Goal: Information Seeking & Learning: Learn about a topic

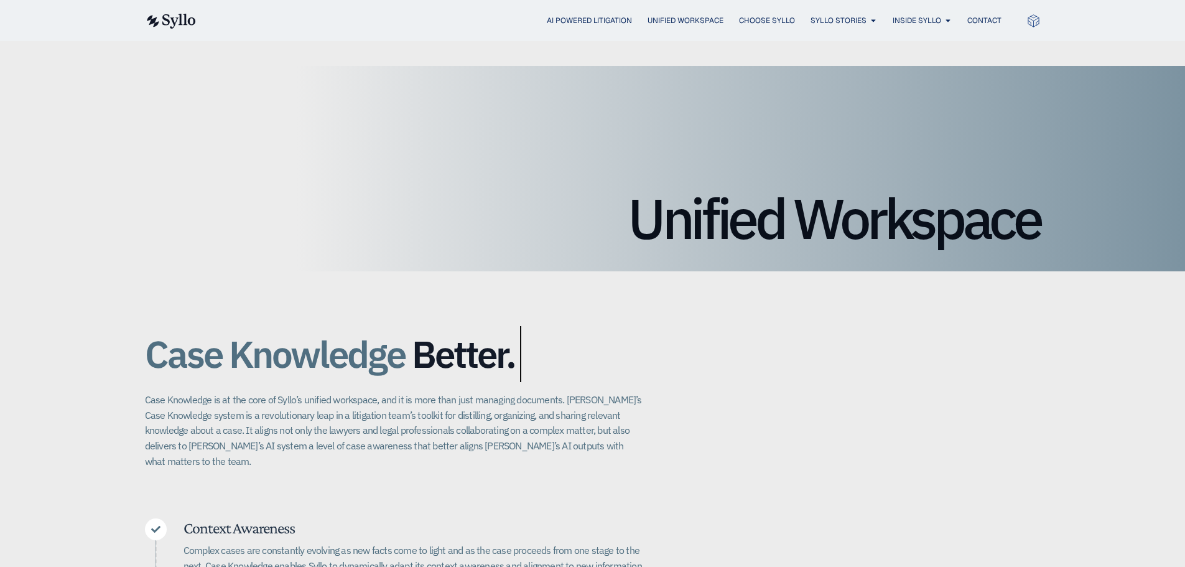
scroll to position [124, 0]
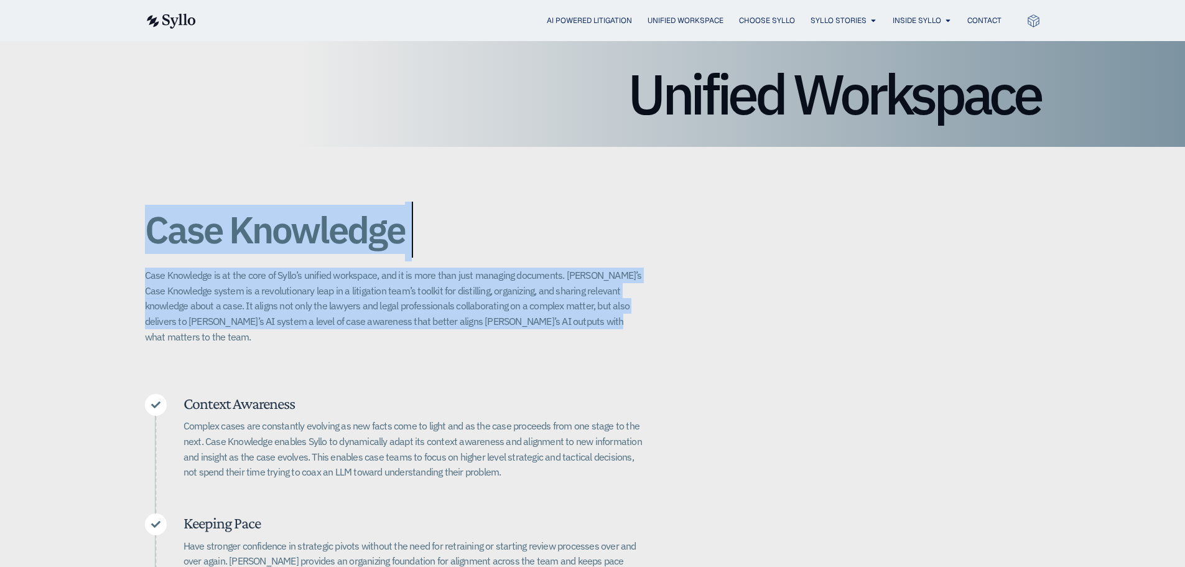
drag, startPoint x: 149, startPoint y: 231, endPoint x: 572, endPoint y: 329, distance: 433.6
click at [572, 329] on div "Case Knowledge Better. Bigger. Faster. Case Knowledge is at the core of Syllo’s…" at bounding box center [593, 461] width 896 height 628
drag, startPoint x: 583, startPoint y: 320, endPoint x: 117, endPoint y: 243, distance: 472.2
click at [117, 243] on div "Case Knowledge Better. Bigger. Faster. Case Knowledge is at the core of Syllo’s…" at bounding box center [592, 461] width 1185 height 628
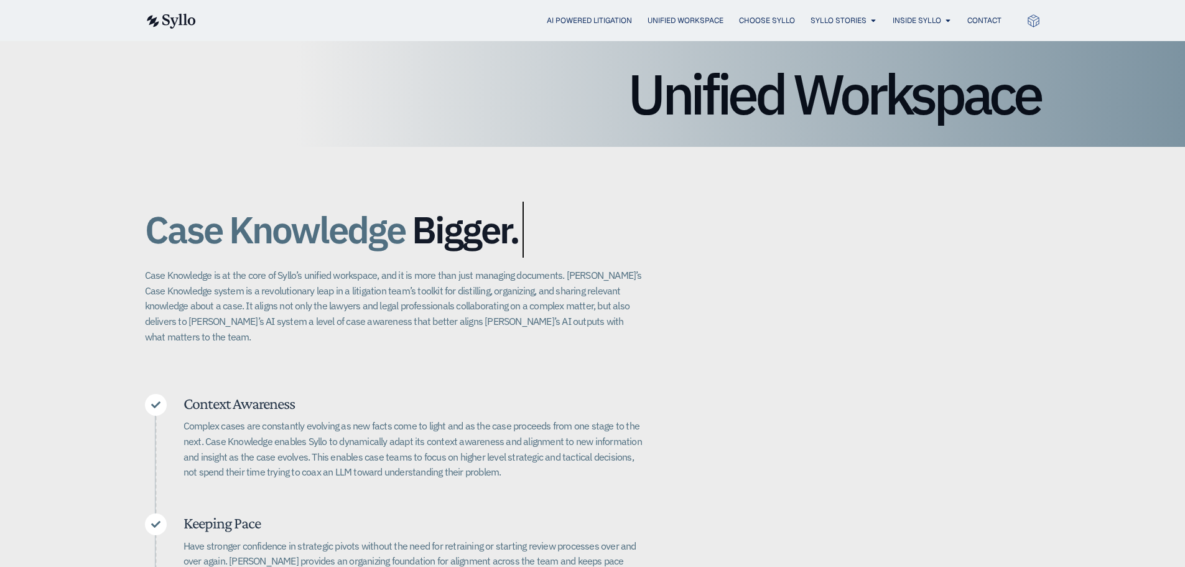
click at [117, 243] on div "Case Knowledge Better. Bigger. Faster. Case Knowledge is at the core of Syllo’s…" at bounding box center [592, 461] width 1185 height 628
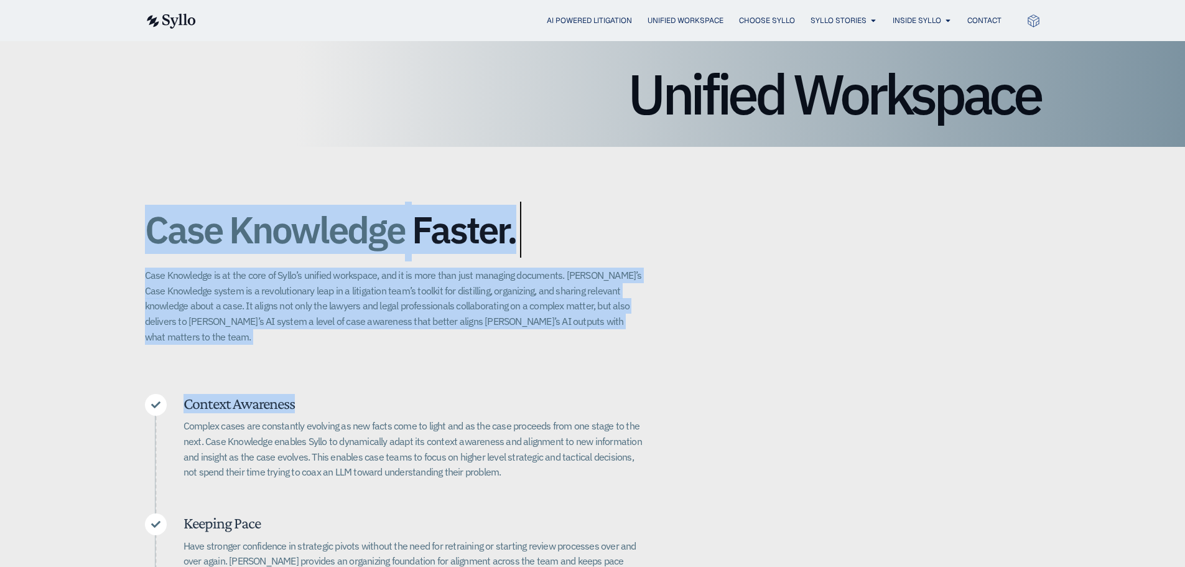
drag, startPoint x: 151, startPoint y: 233, endPoint x: 767, endPoint y: 378, distance: 633.1
click at [767, 378] on div "Case Knowledge Better. Bigger. Faster. Case Knowledge is at the core of Syllo’s…" at bounding box center [593, 461] width 896 height 628
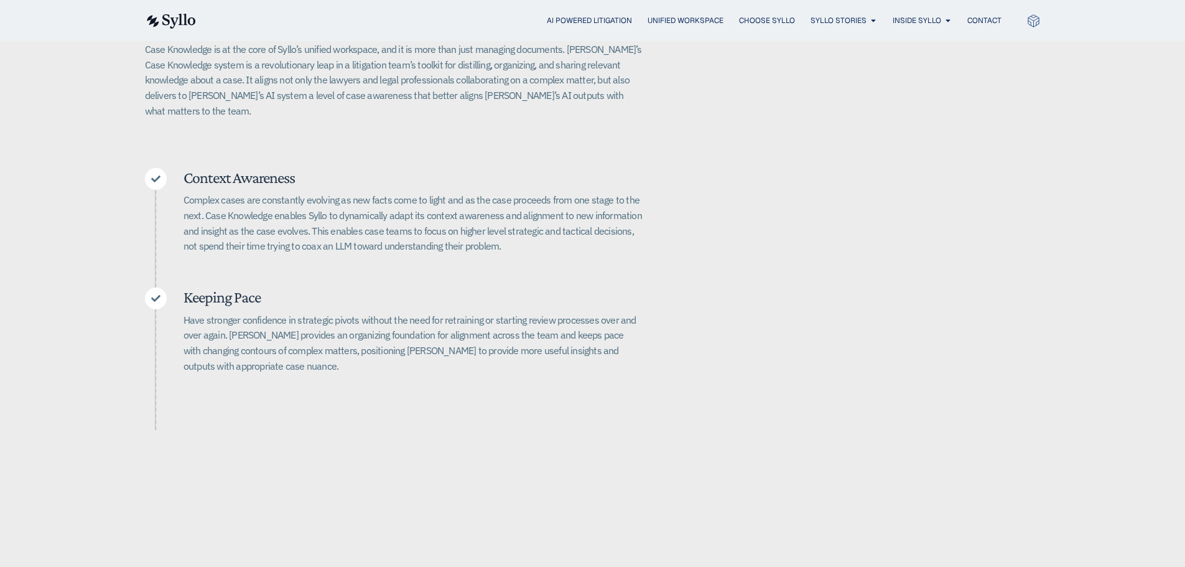
scroll to position [373, 0]
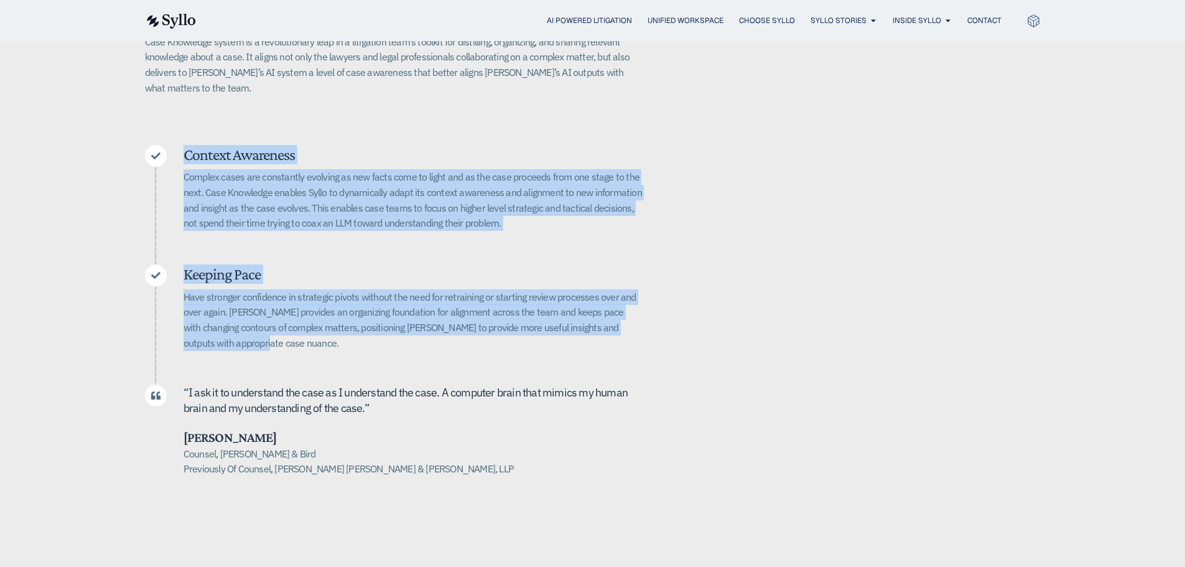
drag, startPoint x: 219, startPoint y: 323, endPoint x: 187, endPoint y: 139, distance: 186.9
click at [187, 145] on div "Context Awareness Complex cases are constantly evolving as new facts come to li…" at bounding box center [394, 310] width 498 height 331
click at [187, 145] on h5 "Context Awareness" at bounding box center [412, 154] width 459 height 19
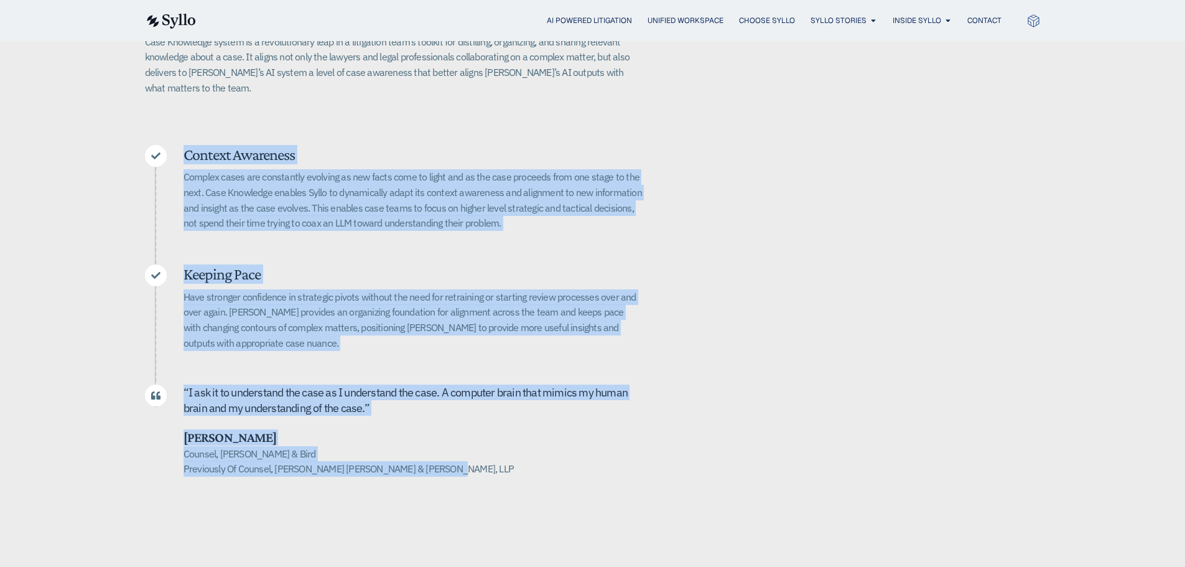
drag, startPoint x: 186, startPoint y: 142, endPoint x: 448, endPoint y: 459, distance: 410.8
click at [448, 459] on div "Context Awareness Complex cases are constantly evolving as new facts come to li…" at bounding box center [394, 310] width 498 height 331
click at [448, 459] on h5 "Counsel, [PERSON_NAME] & Bird Previously Of Counsel, [PERSON_NAME] [PERSON_NAME…" at bounding box center [412, 461] width 459 height 30
drag, startPoint x: 446, startPoint y: 456, endPoint x: 192, endPoint y: 143, distance: 403.7
click at [192, 145] on div "Context Awareness Complex cases are constantly evolving as new facts come to li…" at bounding box center [394, 310] width 498 height 331
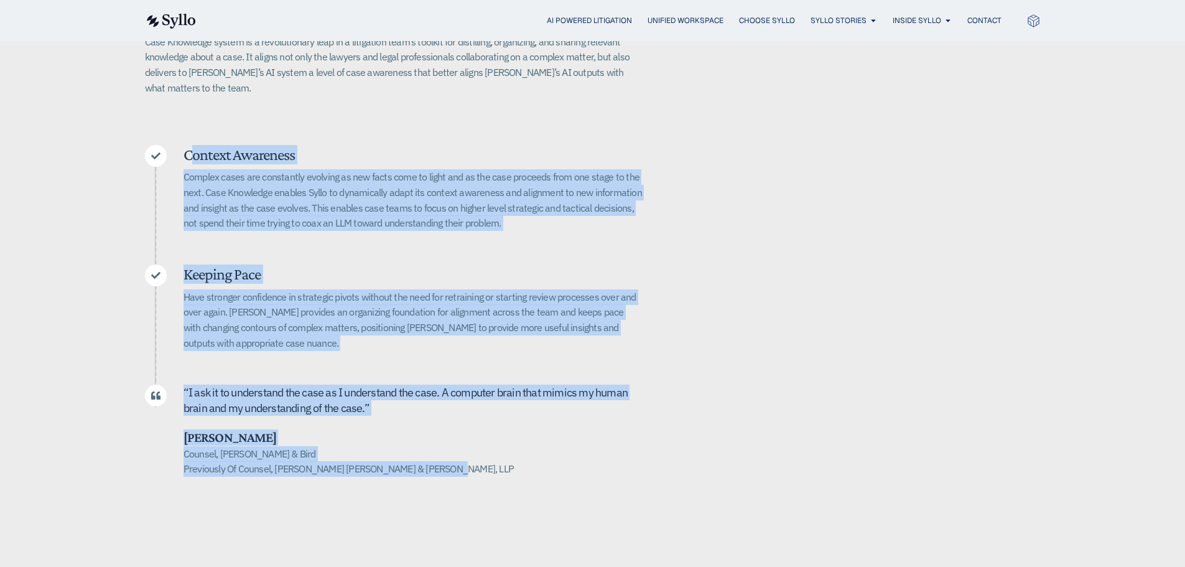
click at [188, 145] on h5 "Context Awareness" at bounding box center [412, 154] width 459 height 19
drag, startPoint x: 187, startPoint y: 141, endPoint x: 466, endPoint y: 448, distance: 415.6
click at [466, 448] on div "Context Awareness Complex cases are constantly evolving as new facts come to li…" at bounding box center [394, 310] width 498 height 331
click at [466, 448] on h5 "Counsel, [PERSON_NAME] & Bird Previously Of Counsel, [PERSON_NAME] [PERSON_NAME…" at bounding box center [412, 461] width 459 height 30
drag, startPoint x: 439, startPoint y: 452, endPoint x: 178, endPoint y: 143, distance: 404.3
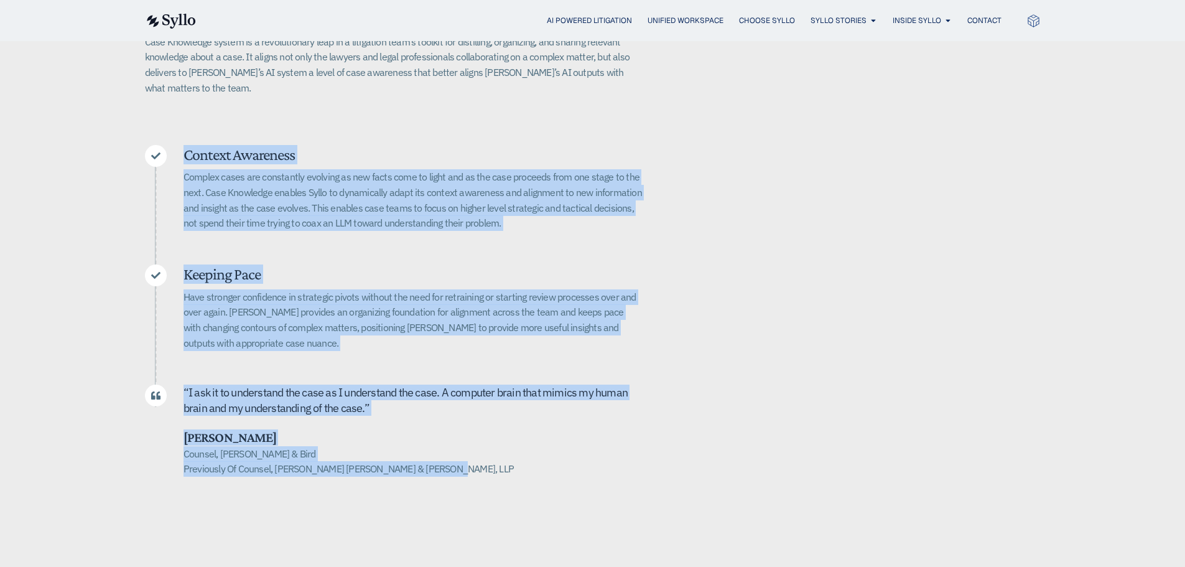
click at [178, 145] on div "Context Awareness Complex cases are constantly evolving as new facts come to li…" at bounding box center [394, 310] width 498 height 331
click at [178, 145] on div "Context Awareness Complex cases are constantly evolving as new facts come to li…" at bounding box center [394, 192] width 498 height 95
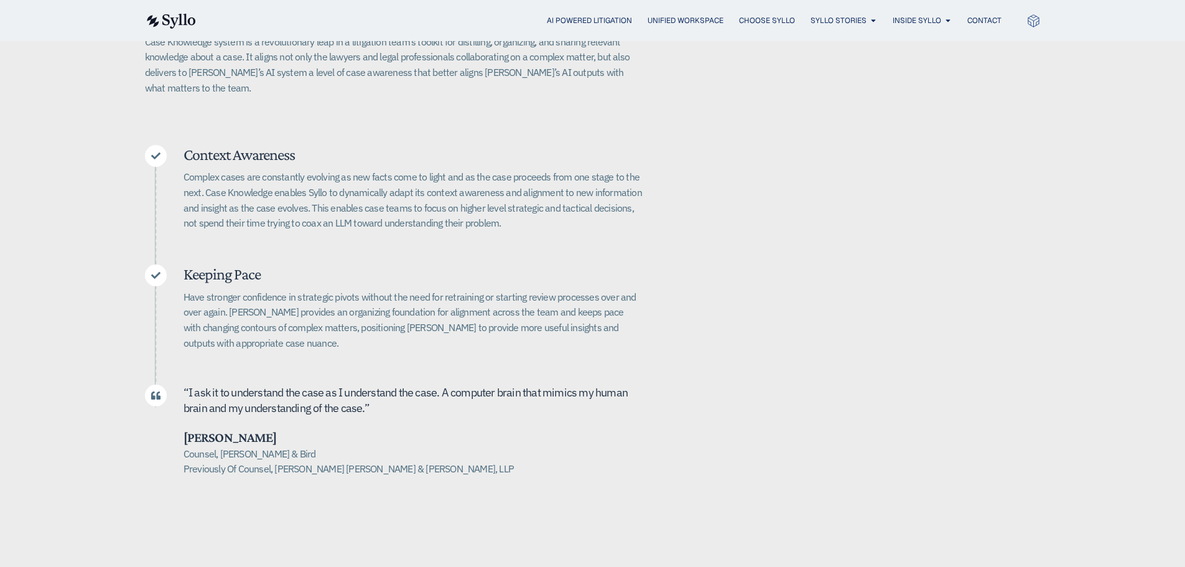
click at [338, 210] on p "Complex cases are constantly evolving as new facts come to light and as the cas…" at bounding box center [412, 200] width 459 height 62
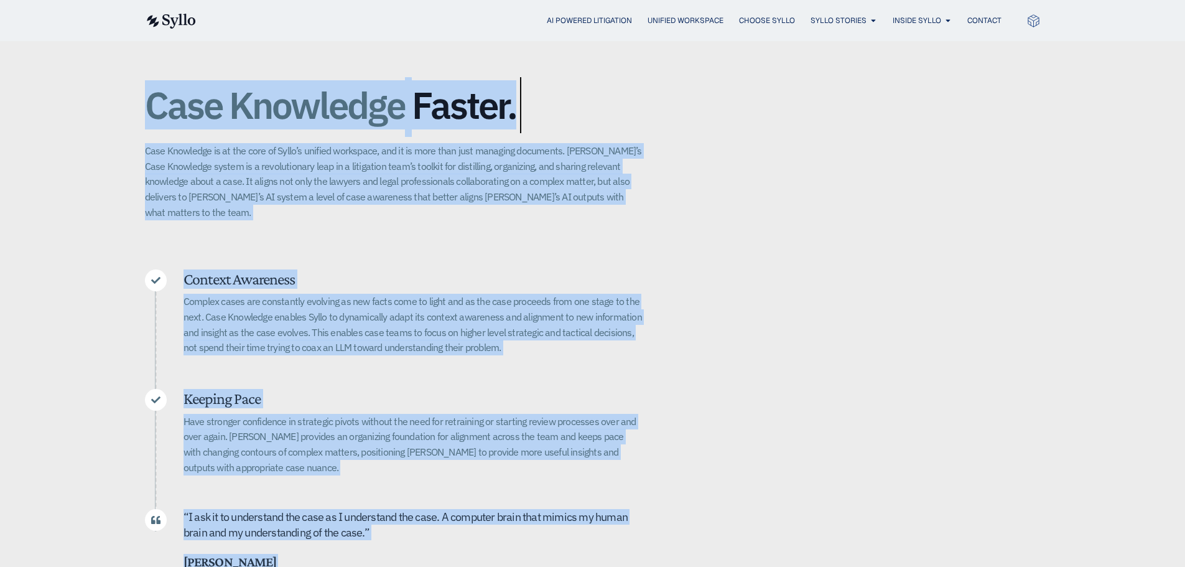
scroll to position [532, 0]
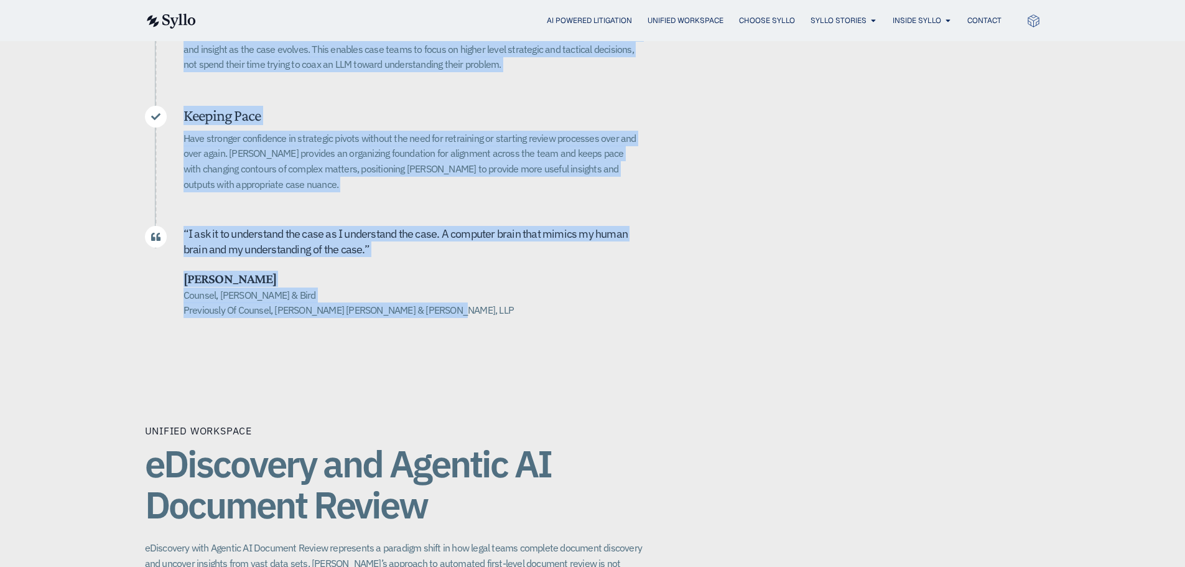
drag, startPoint x: 147, startPoint y: 109, endPoint x: 456, endPoint y: 295, distance: 360.4
click at [456, 295] on div "Case Knowledge Better. Bigger. Faster. Case Knowledge is at the core of Syllo’s…" at bounding box center [593, 53] width 896 height 628
click at [456, 295] on h5 "Counsel, [PERSON_NAME] & Bird Previously Of Counsel, [PERSON_NAME] [PERSON_NAME…" at bounding box center [412, 302] width 459 height 30
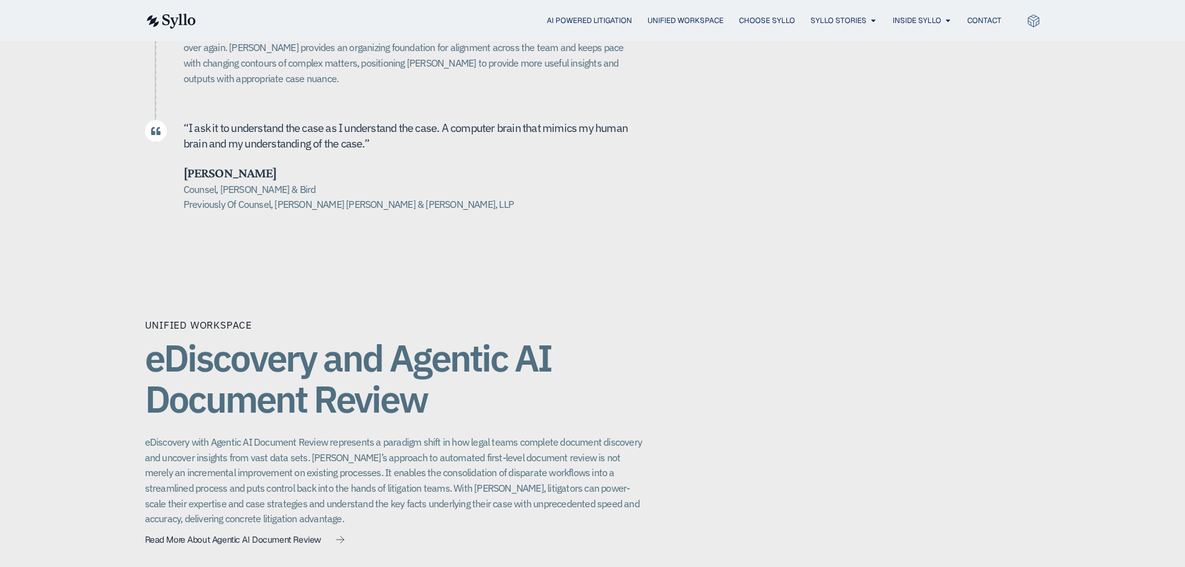
scroll to position [781, 0]
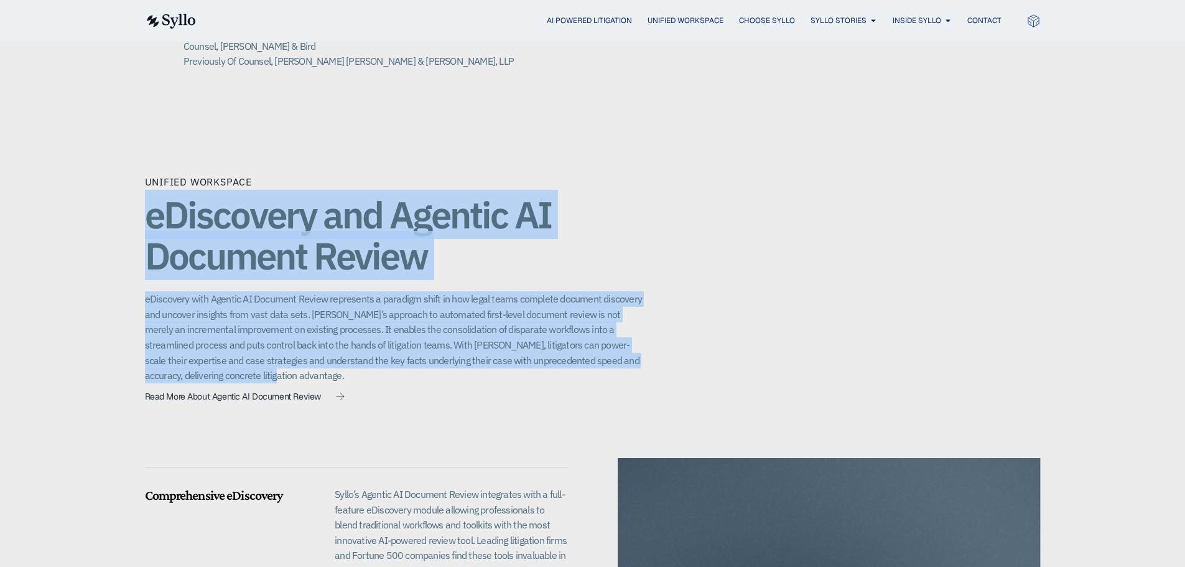
drag, startPoint x: 256, startPoint y: 325, endPoint x: 126, endPoint y: 174, distance: 199.3
click at [126, 174] on div "Unified Workspace eDiscovery and Agentic AI Document Review eDiscovery with Age…" at bounding box center [592, 490] width 1185 height 743
click at [127, 164] on div "Unified Workspace eDiscovery and Agentic AI Document Review eDiscovery with Age…" at bounding box center [592, 490] width 1185 height 743
drag, startPoint x: 289, startPoint y: 333, endPoint x: 361, endPoint y: 381, distance: 86.1
click at [361, 381] on div "Unified Workspace eDiscovery and Agentic AI Document Review eDiscovery with Age…" at bounding box center [592, 490] width 1185 height 743
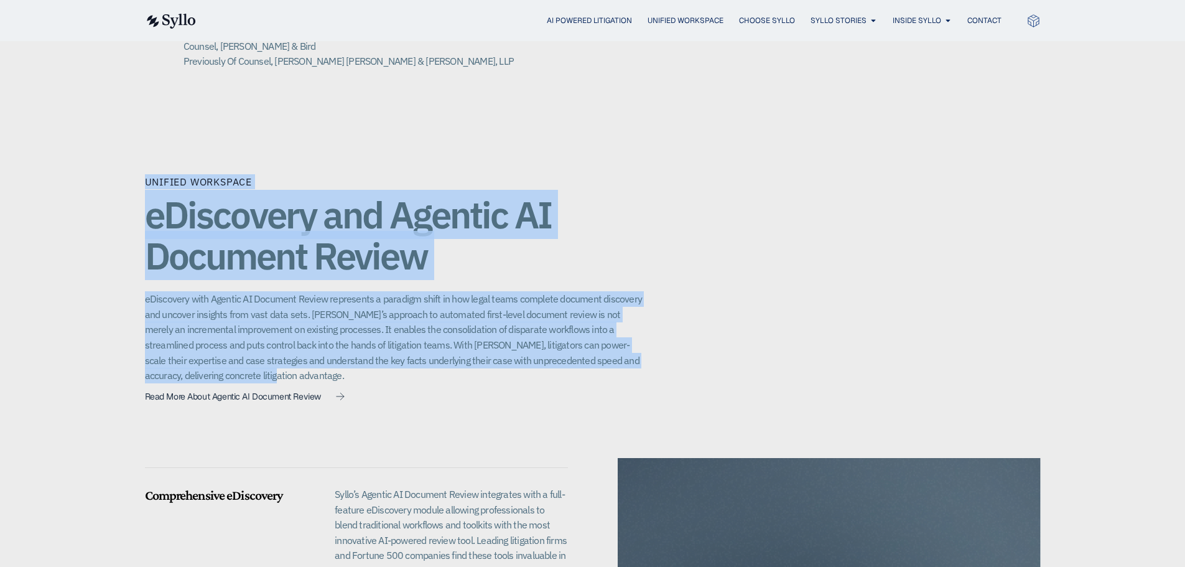
click at [422, 381] on div "Unified Workspace eDiscovery and Agentic AI Document Review eDiscovery with Age…" at bounding box center [394, 291] width 498 height 234
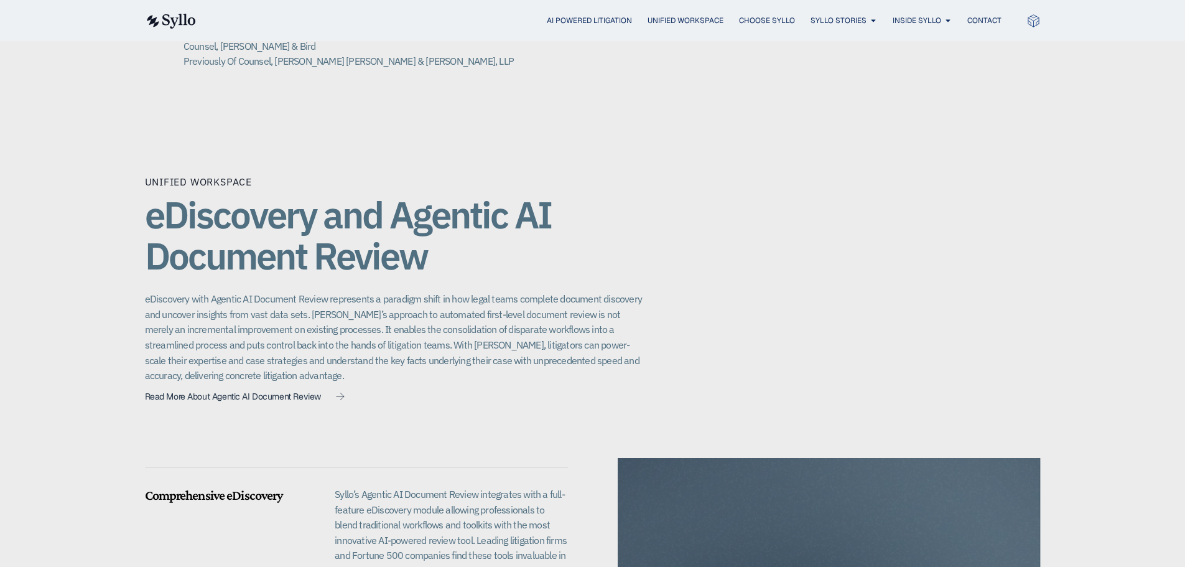
click at [798, 344] on div "Unified Workspace eDiscovery and Agentic AI Document Review eDiscovery with Age…" at bounding box center [593, 490] width 896 height 743
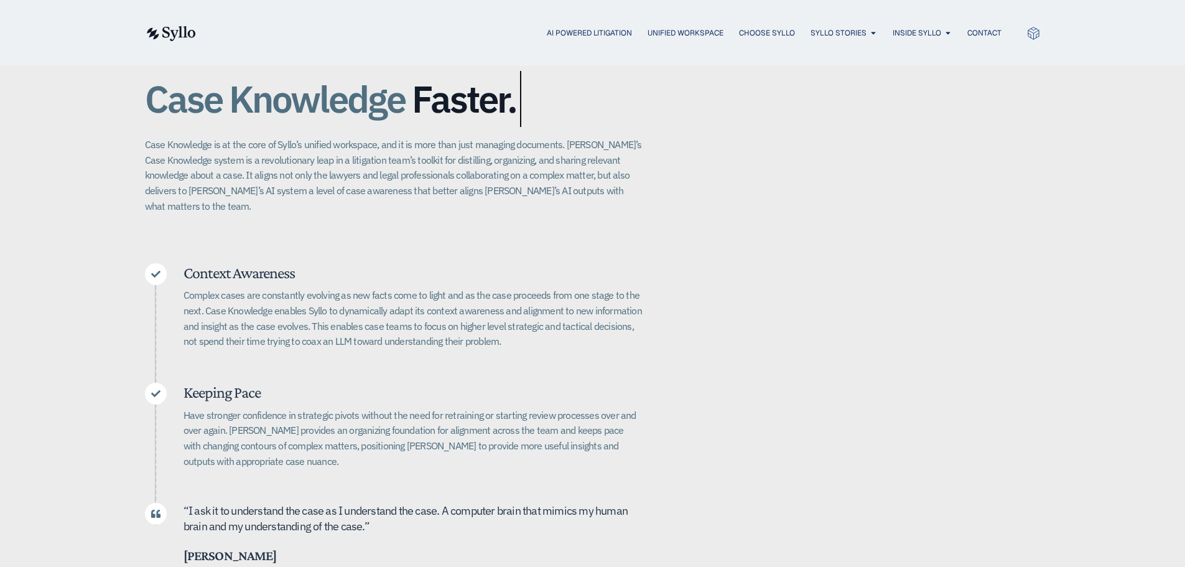
scroll to position [0, 0]
